Goal: Transaction & Acquisition: Purchase product/service

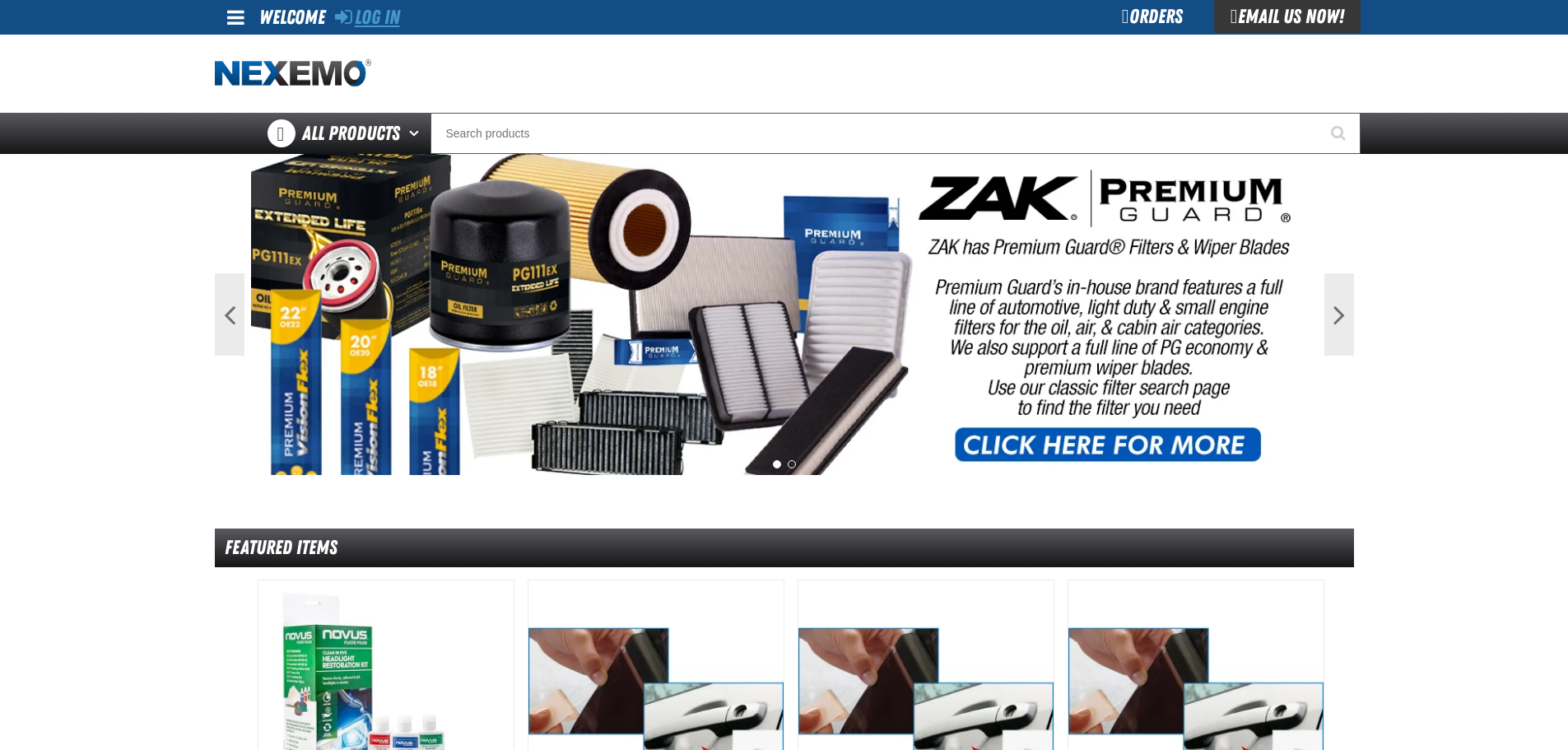
click at [374, 19] on link "Log In" at bounding box center [367, 17] width 65 height 23
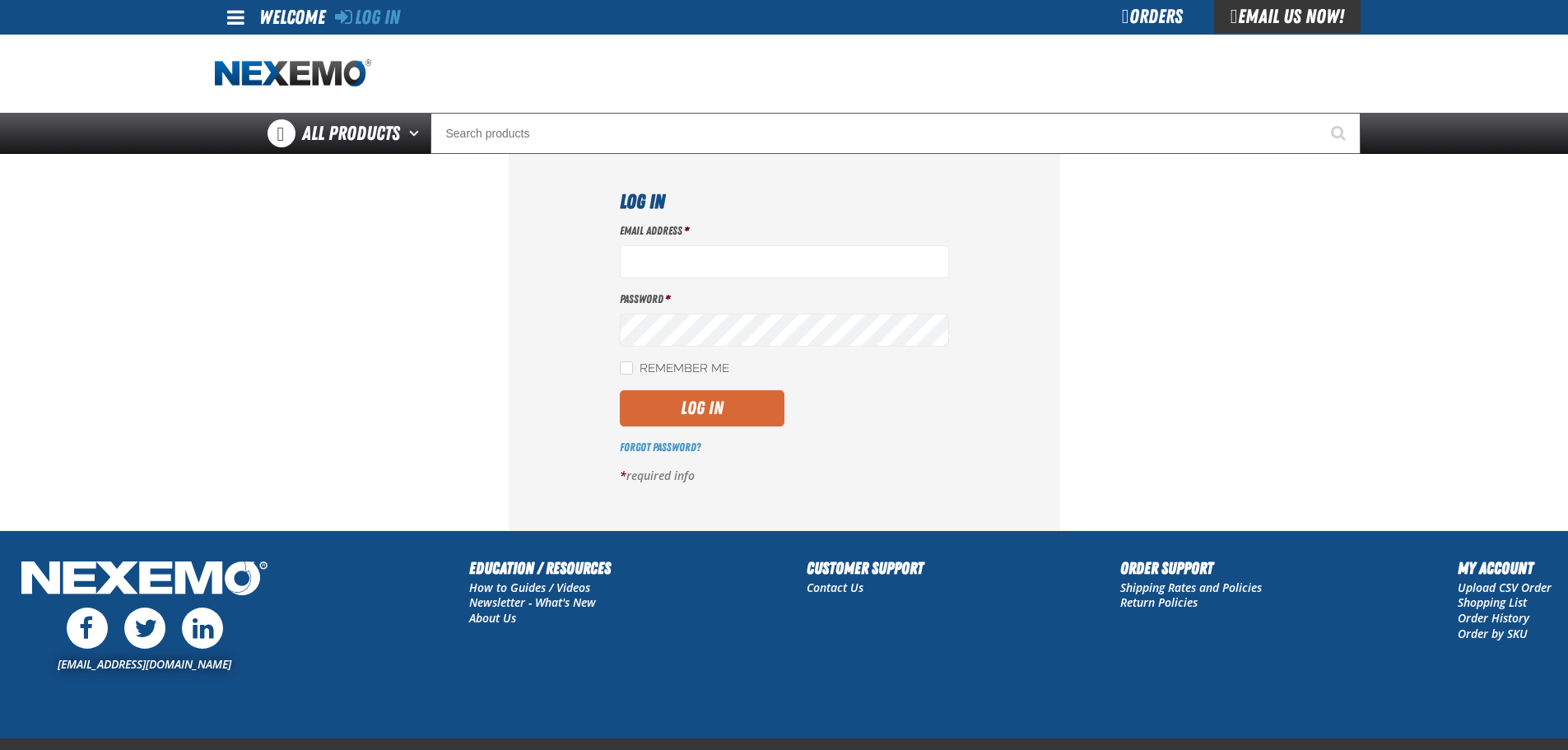
type input "mmagee@vtaig.com"
click at [742, 414] on button "Log In" at bounding box center [703, 408] width 165 height 36
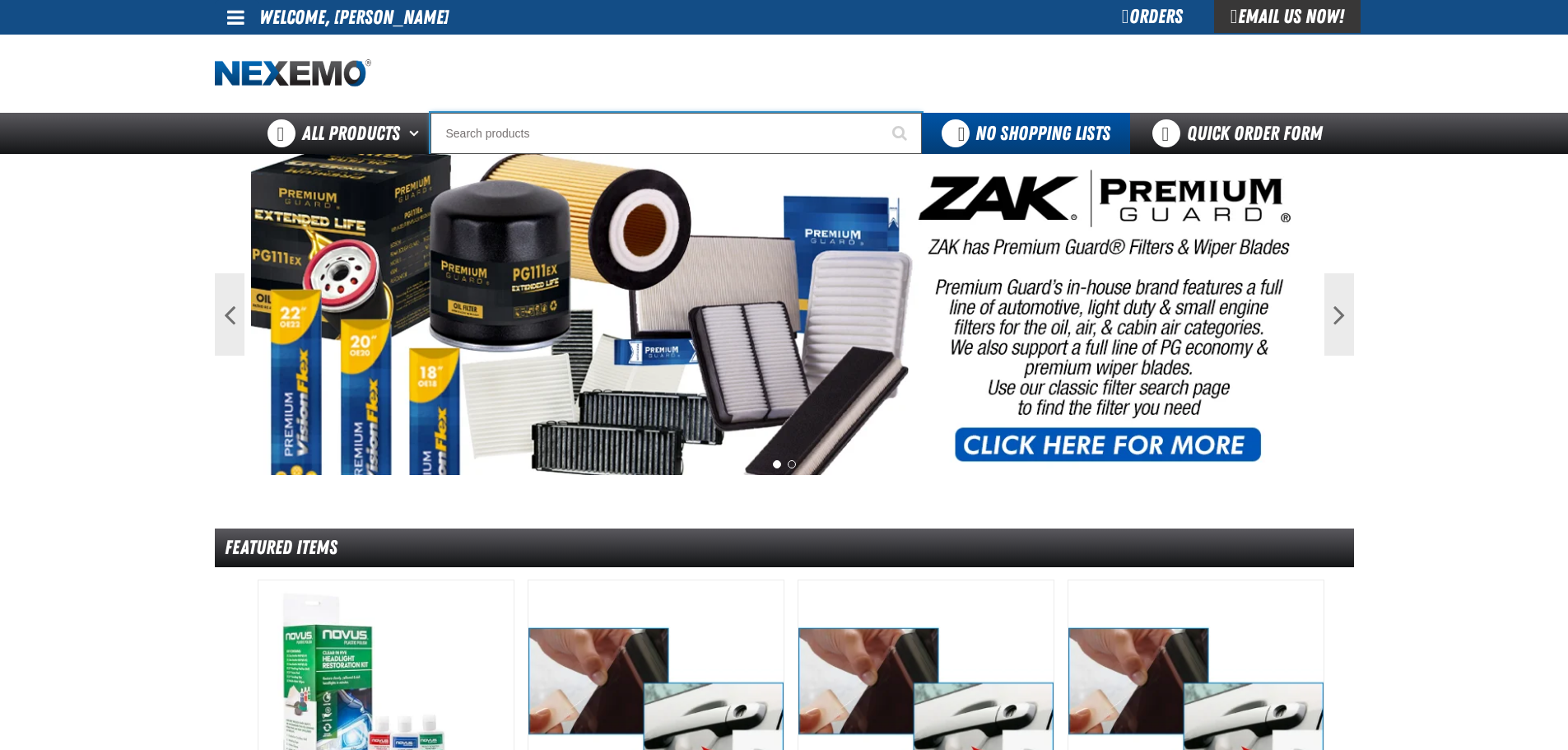
click at [565, 134] on input "Search" at bounding box center [676, 133] width 491 height 41
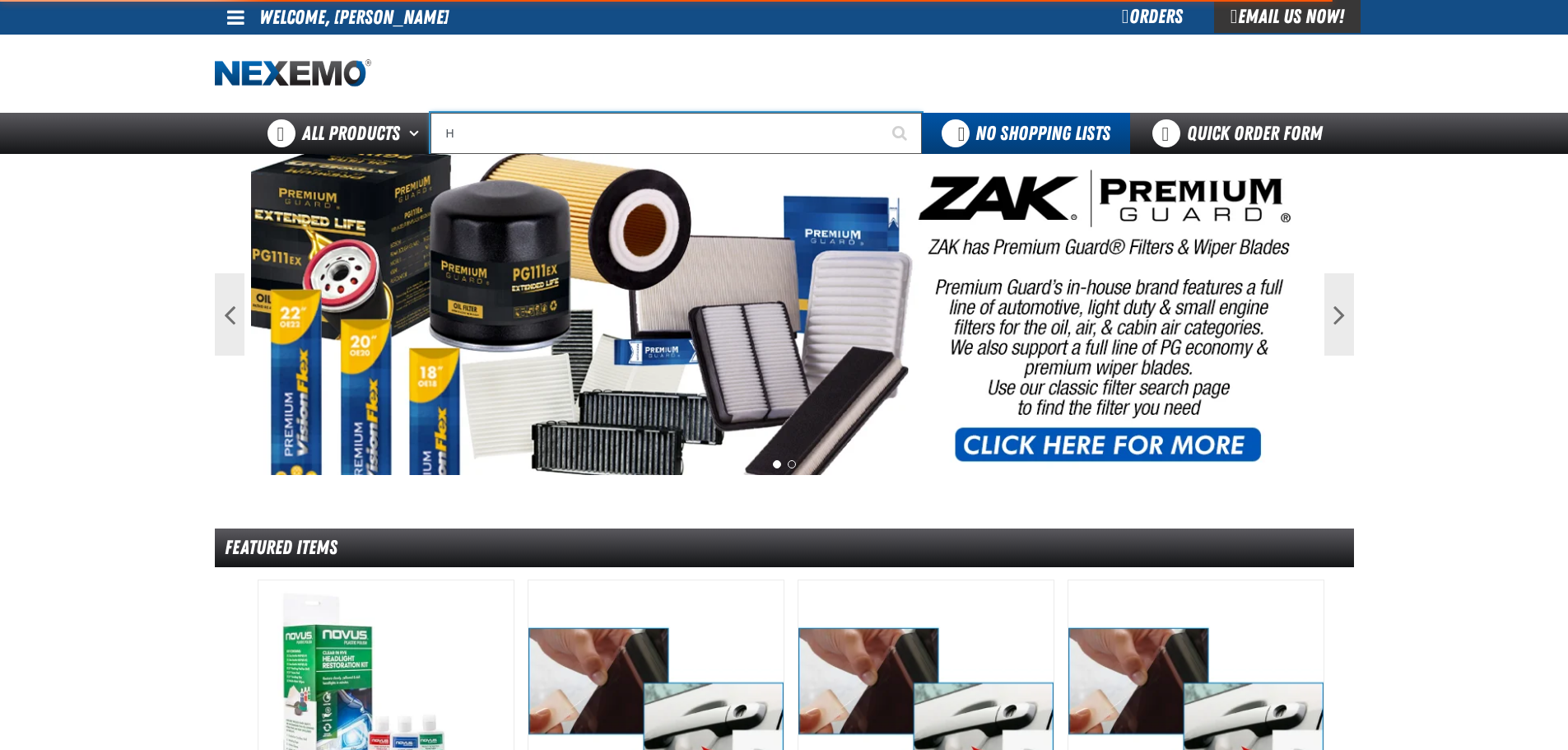
type input "HE"
type input "HEATED"
type input "HEA"
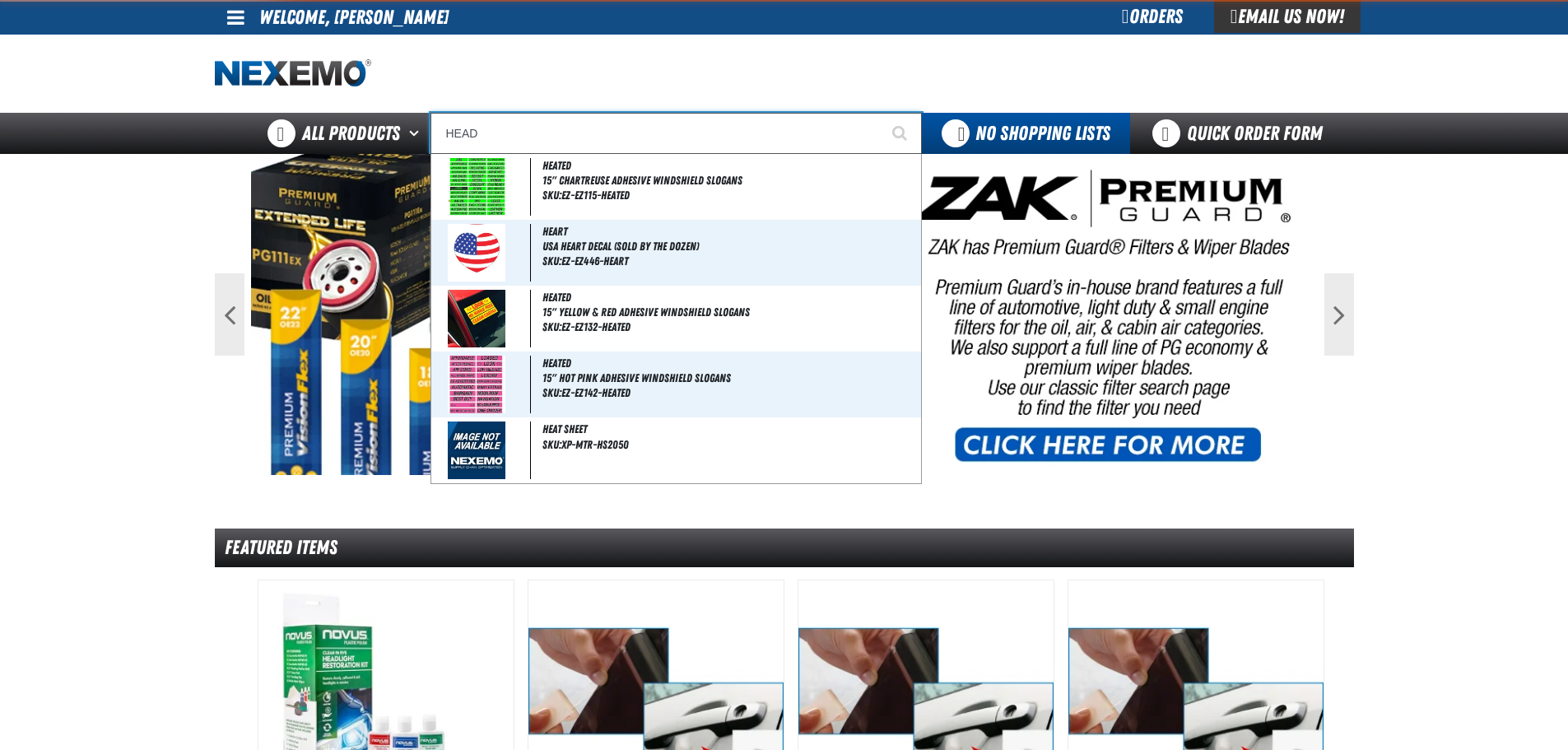
type input "HEADL"
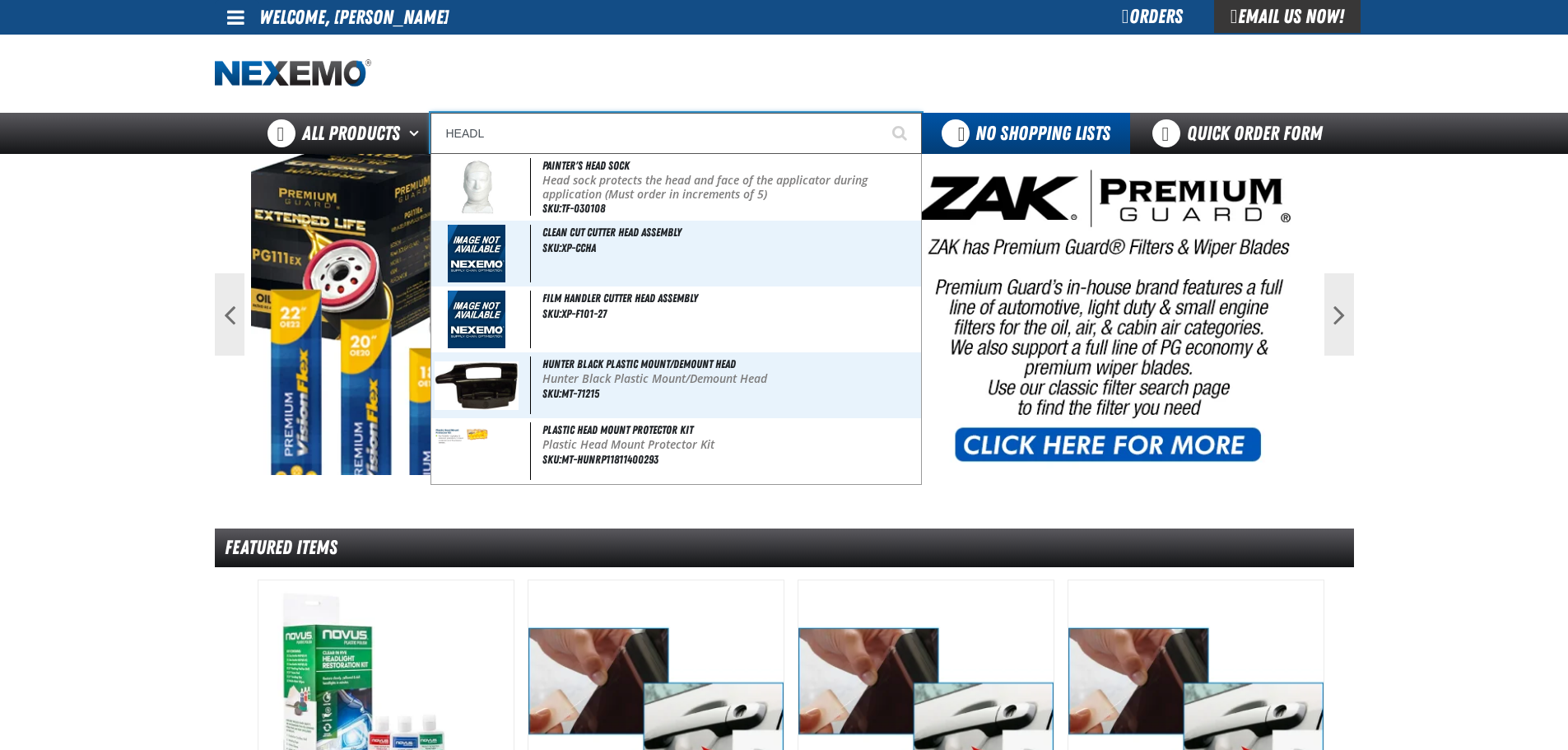
type input "HEADLiner Retainer (50 per pack)"
type input "HEADLI"
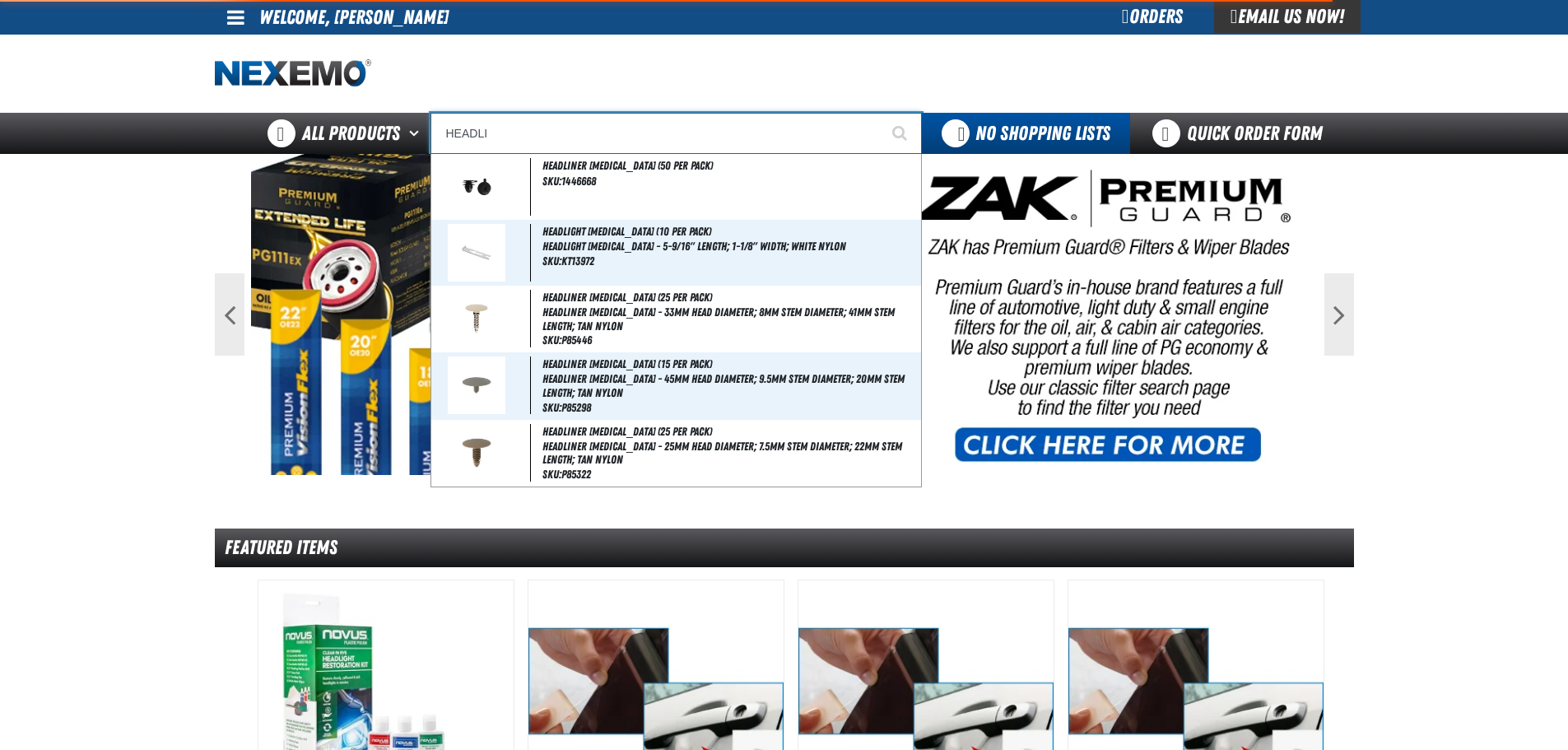
type input "HEADLIght Retainer (10 per pack)"
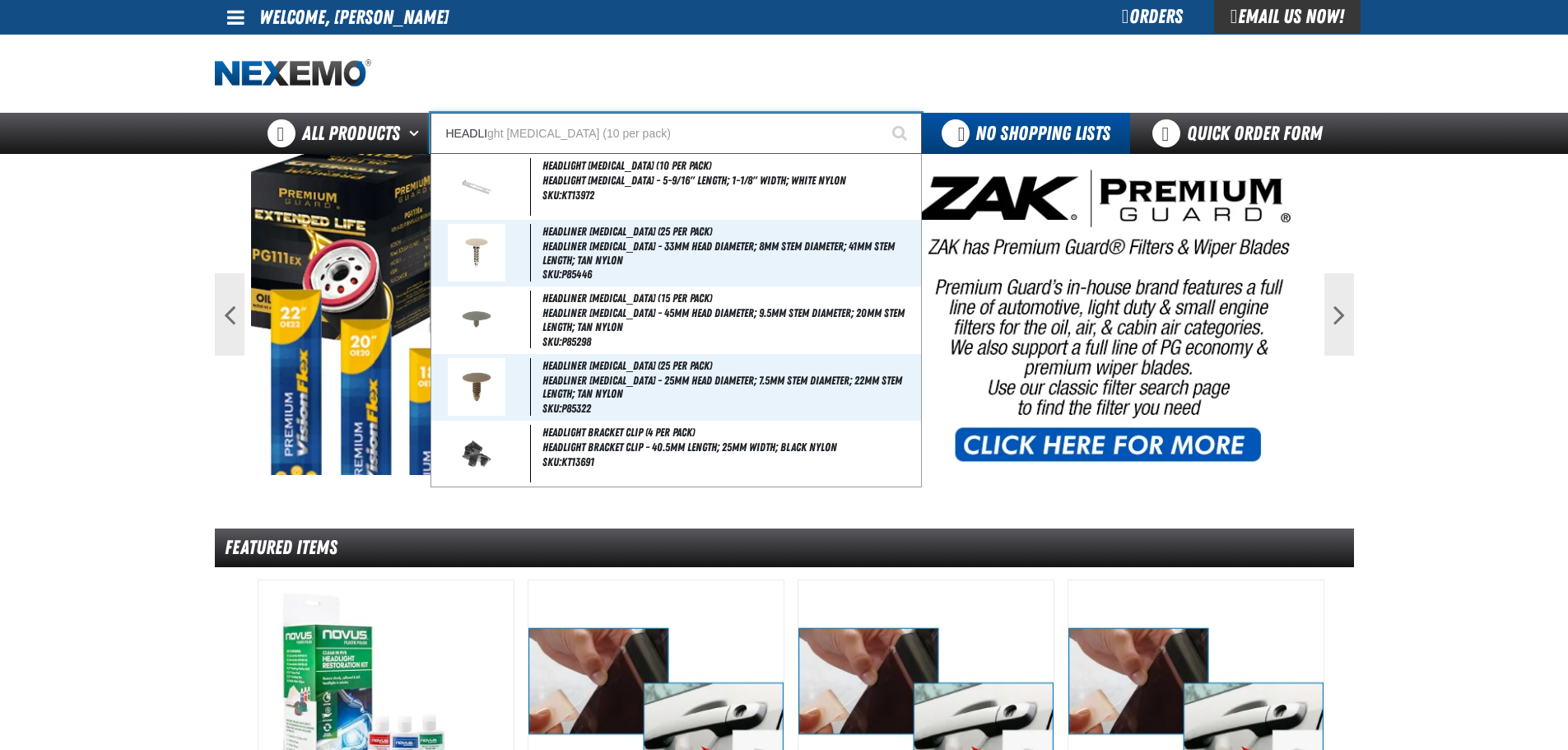
type input "HEADLIG"
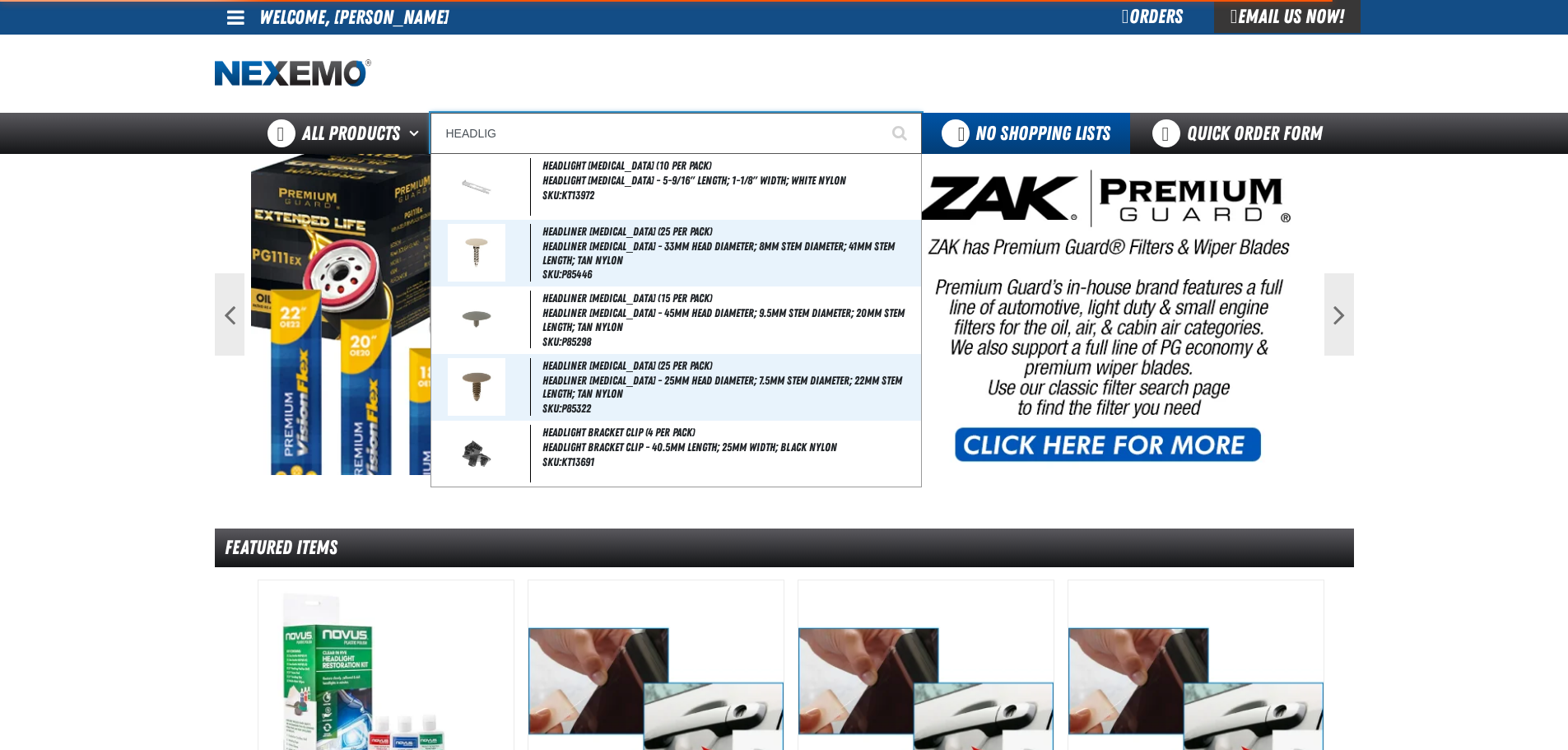
type input "HEADLIGht Adjuster Pivot (25 per pack)"
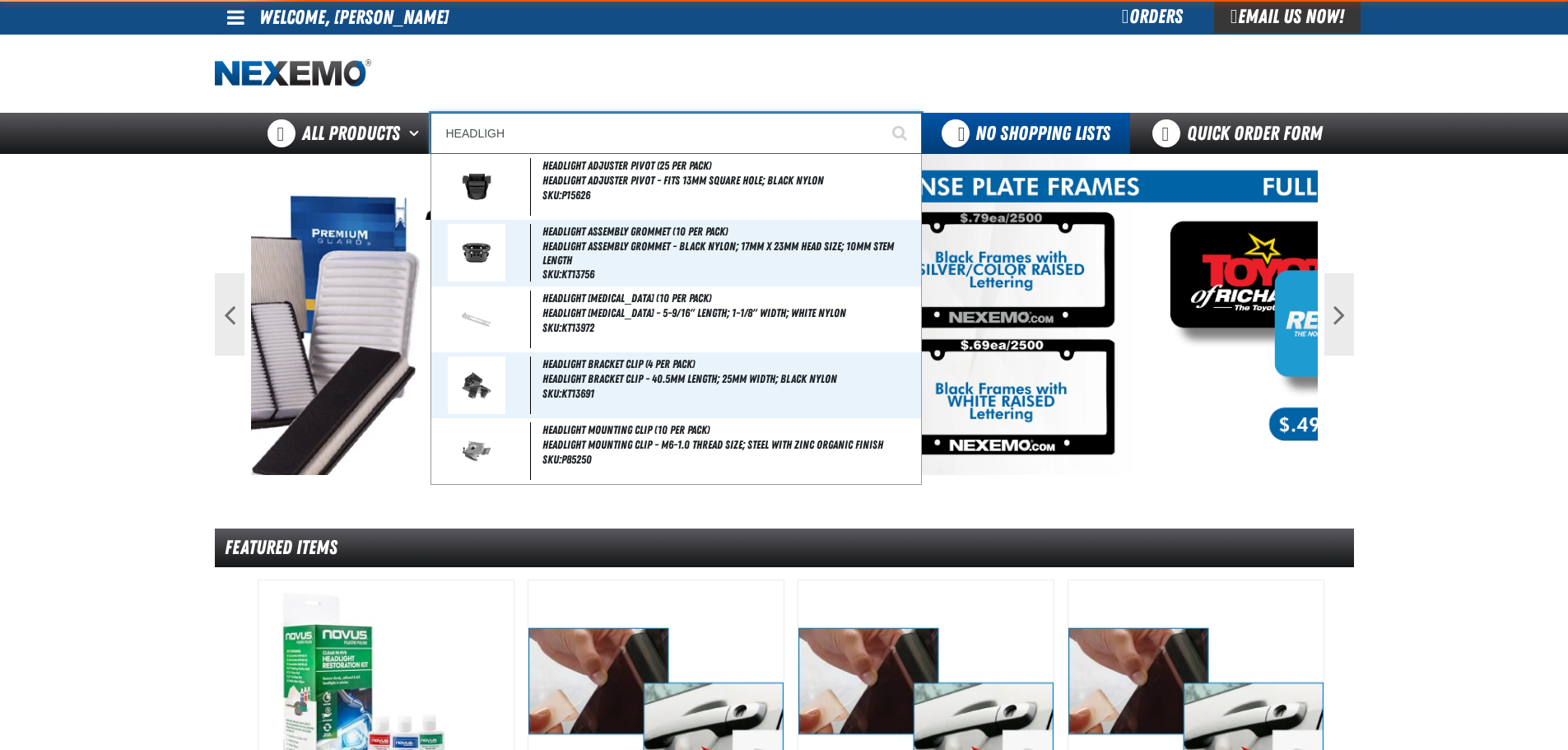
type input "HEADLIGHT"
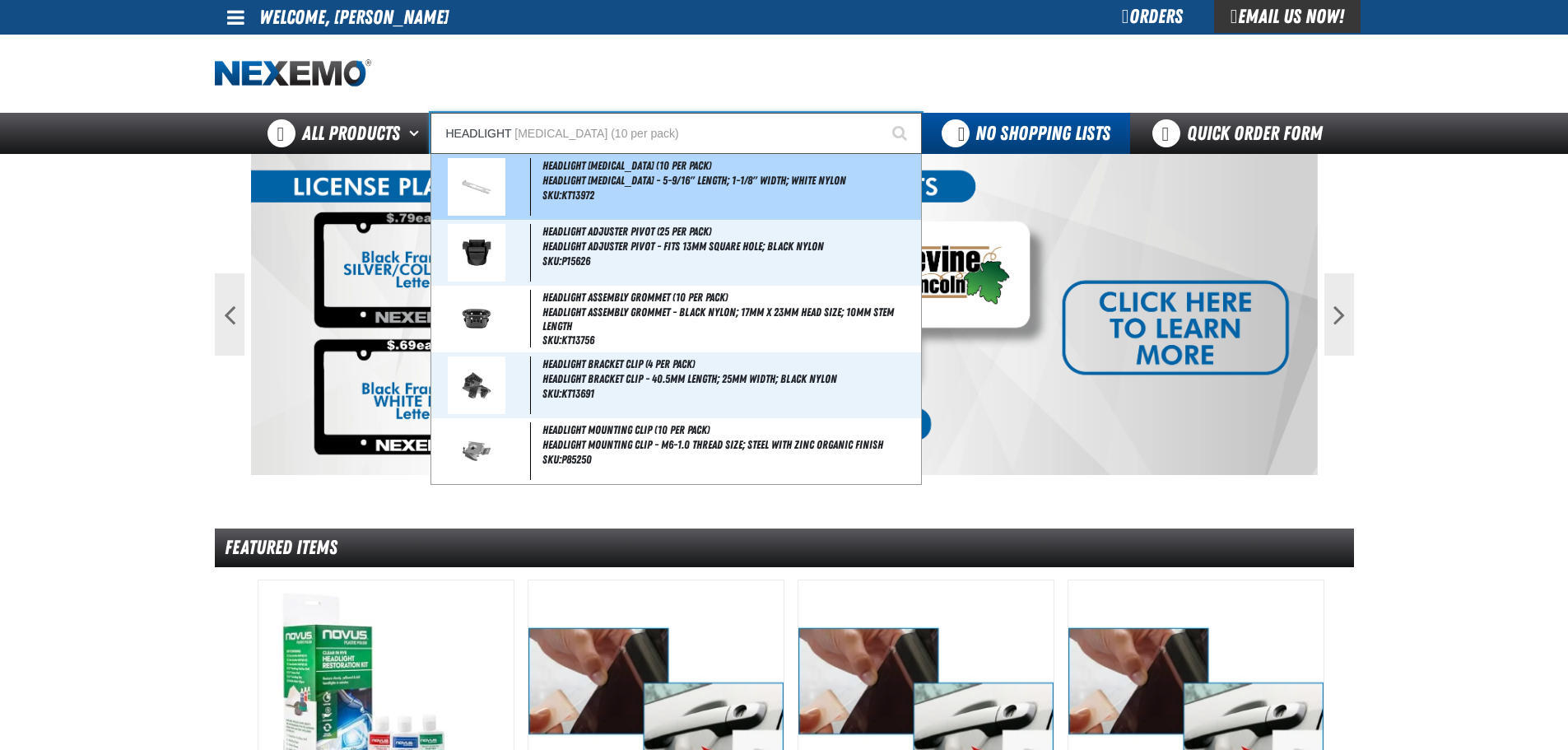
type input "HEADLIGHT Retainer (10 per pack)"
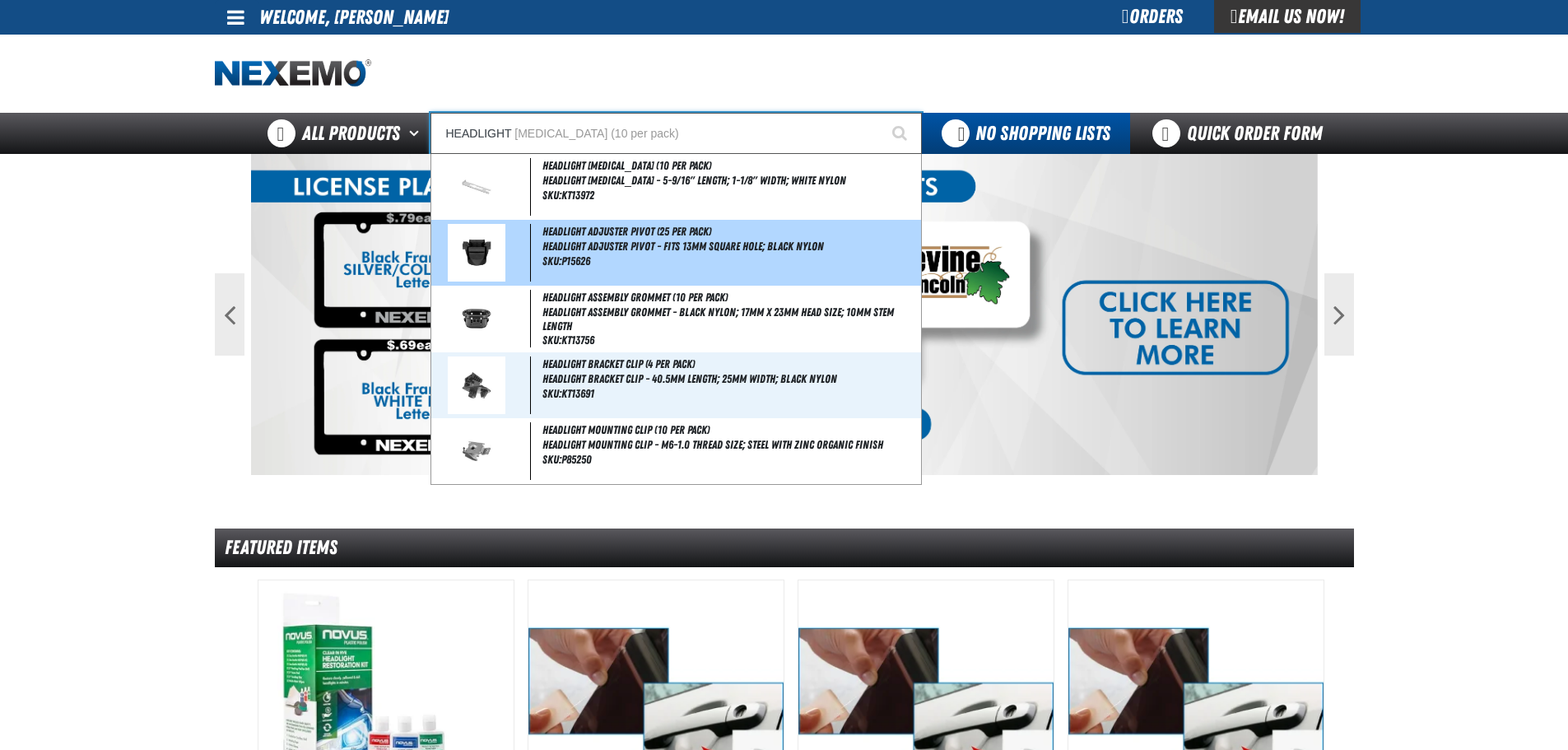
type input "Headlight Adjuster Pivot (25 per pack)"
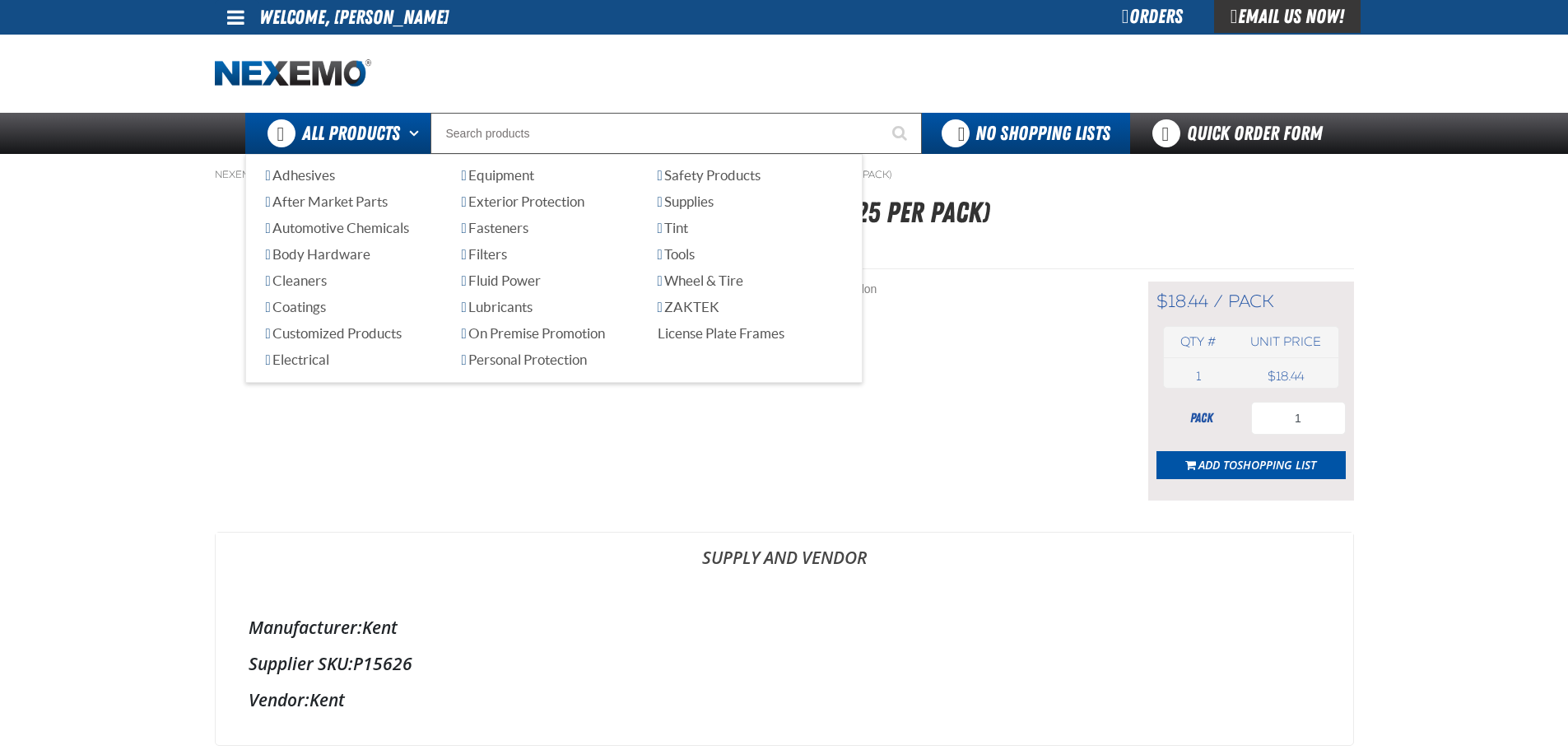
click at [422, 133] on button "Open All Products pages" at bounding box center [417, 133] width 27 height 41
click at [520, 202] on span "Exterior Protection" at bounding box center [524, 201] width 123 height 16
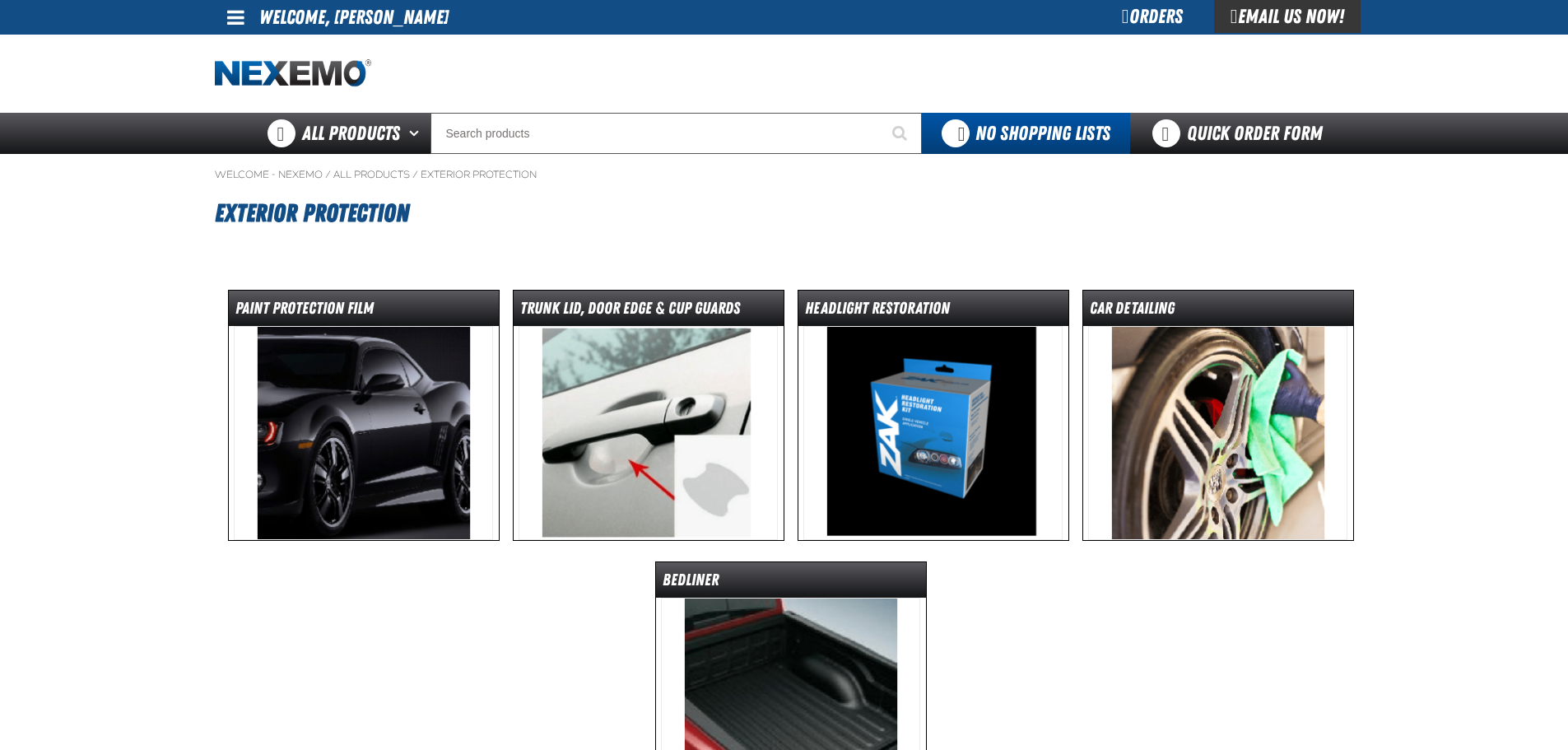
click at [923, 420] on img at bounding box center [933, 433] width 259 height 214
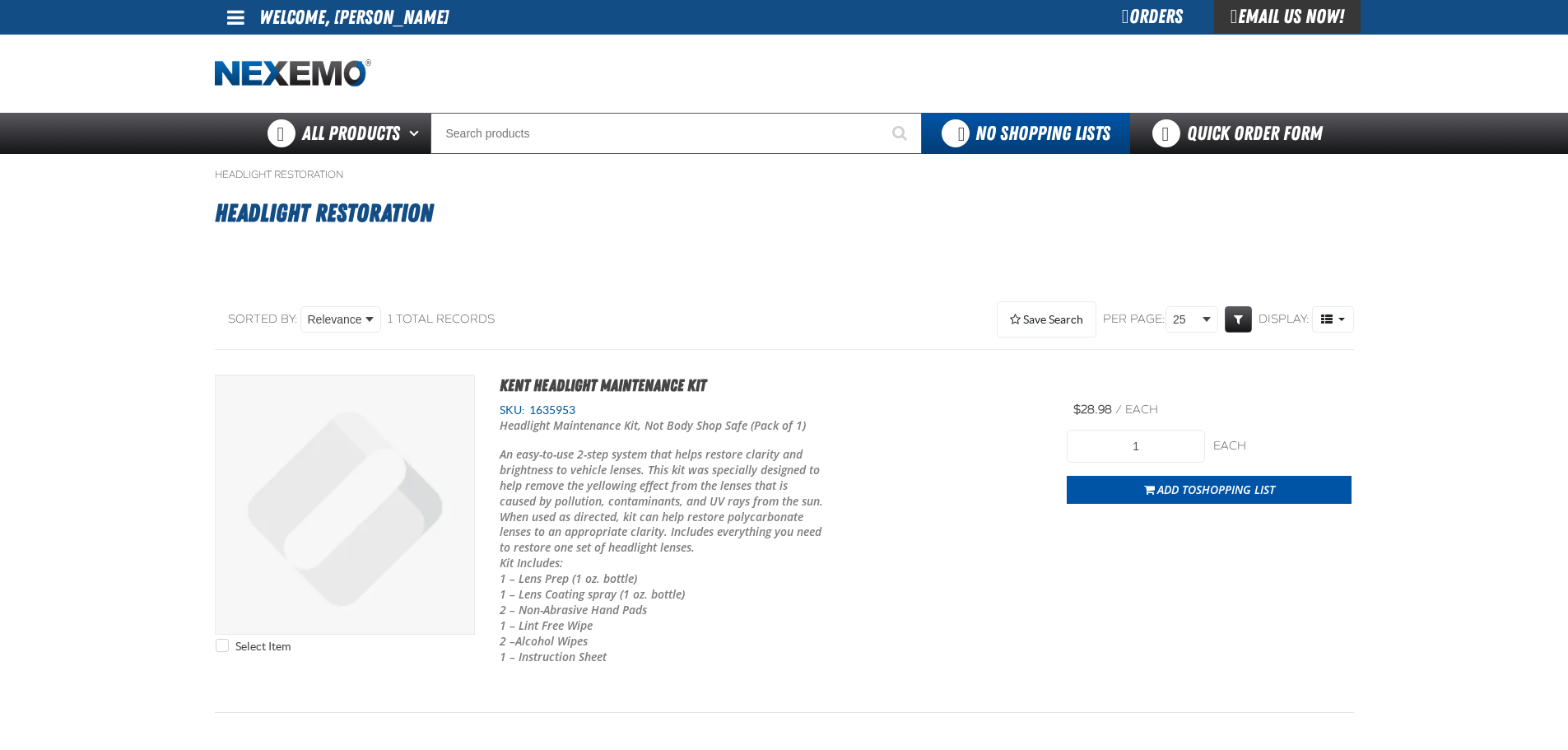
scroll to position [165, 0]
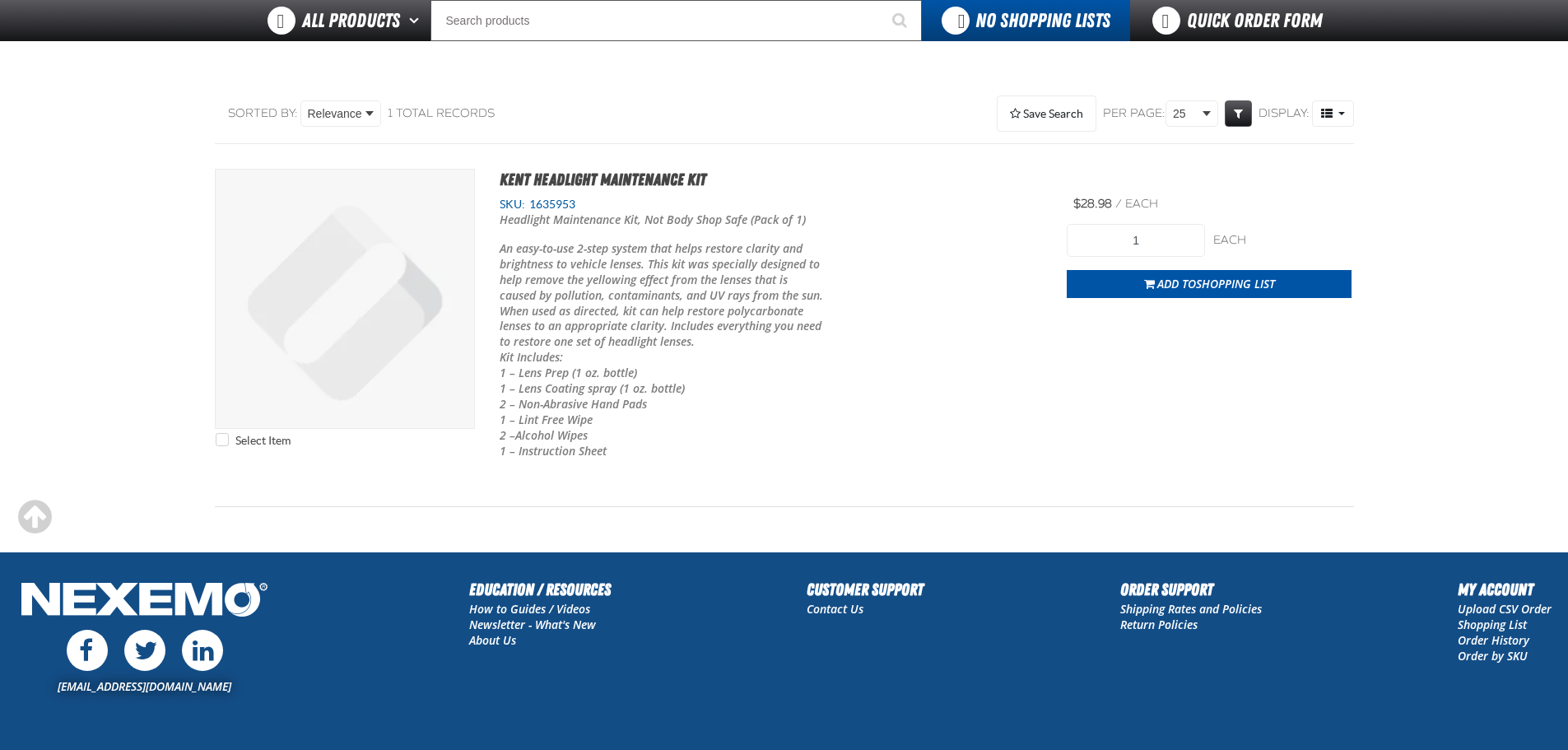
click at [132, 426] on main "Headlight Restoration Headlight Restoration No categories were found to match y…" at bounding box center [784, 249] width 1568 height 603
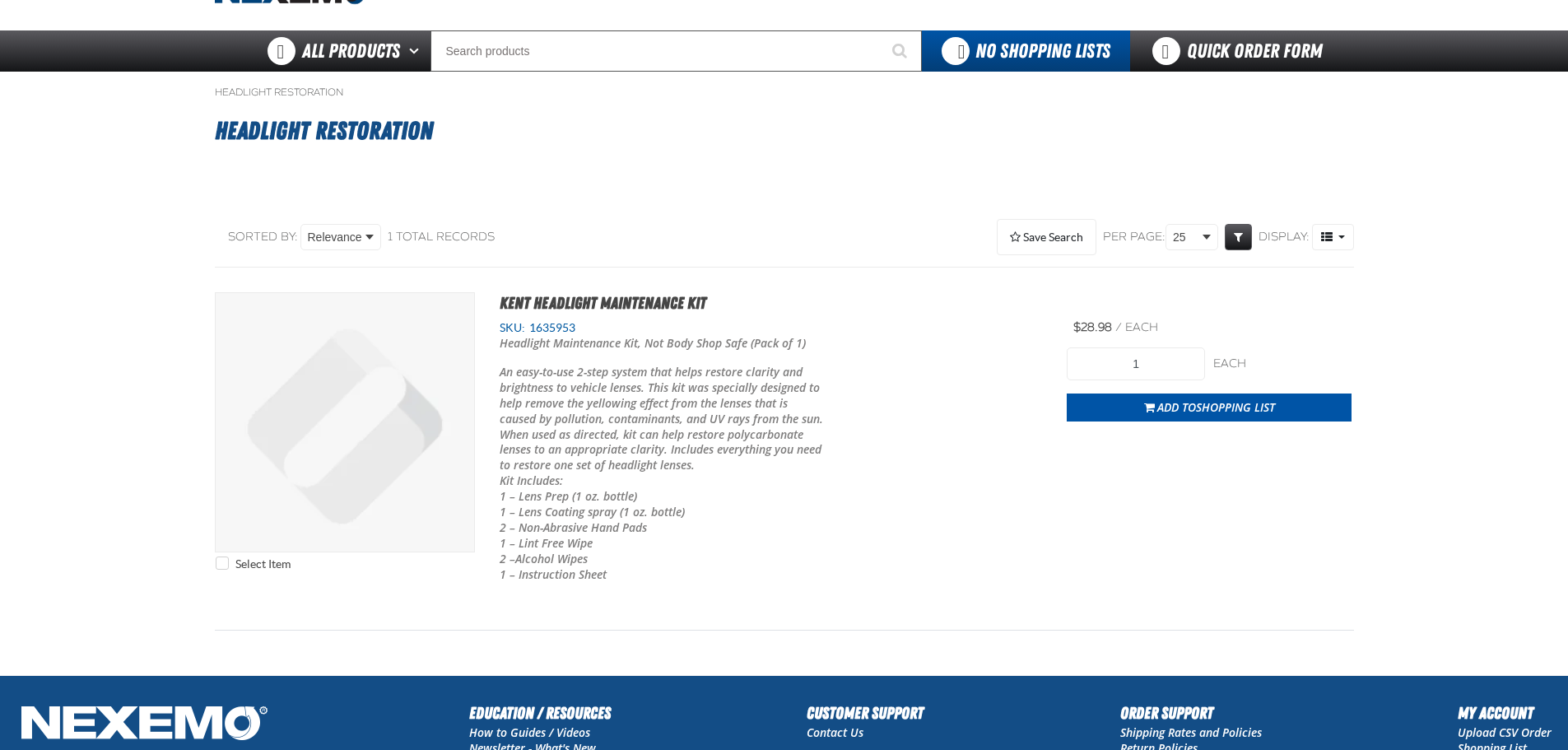
scroll to position [0, 0]
